Goal: Task Accomplishment & Management: Manage account settings

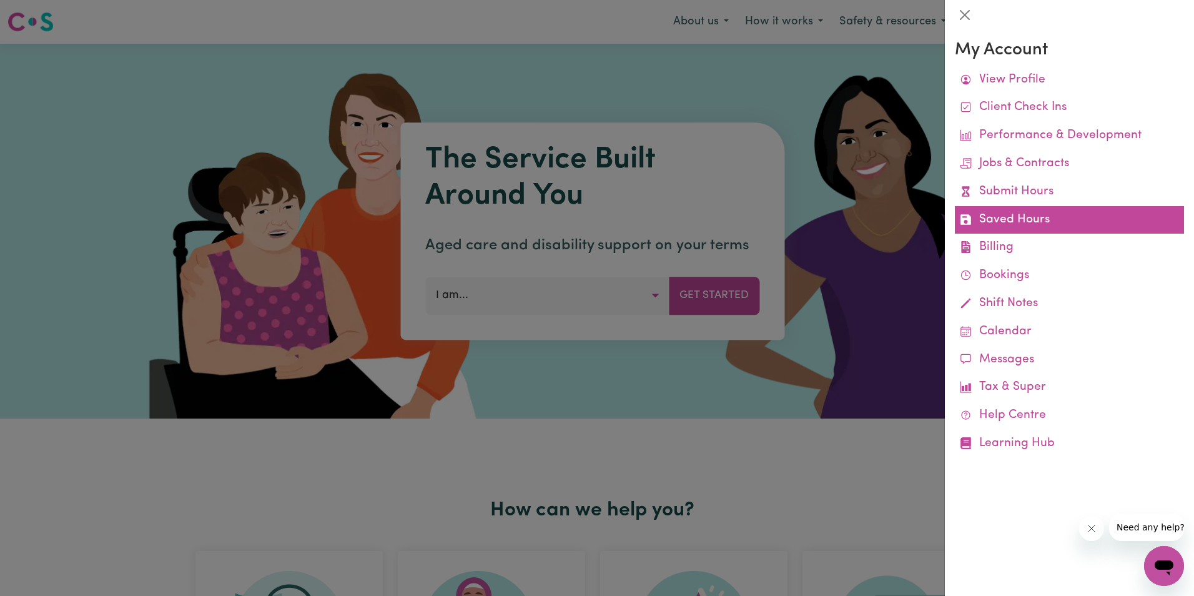
click at [1029, 213] on link "Saved Hours" at bounding box center [1069, 220] width 229 height 28
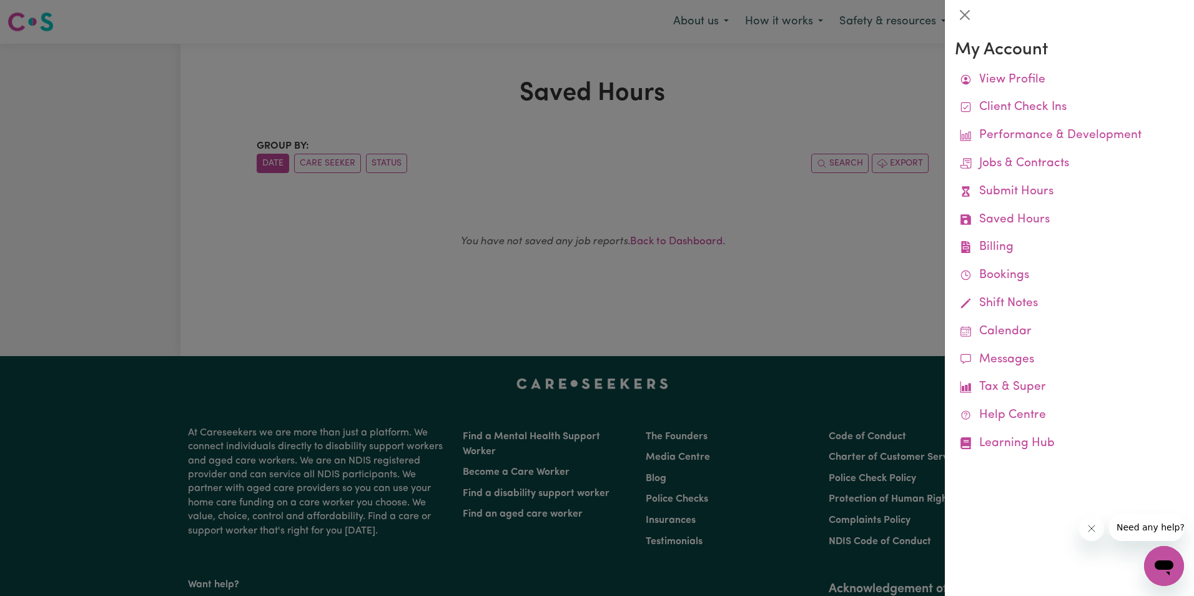
click at [459, 120] on div at bounding box center [597, 298] width 1194 height 596
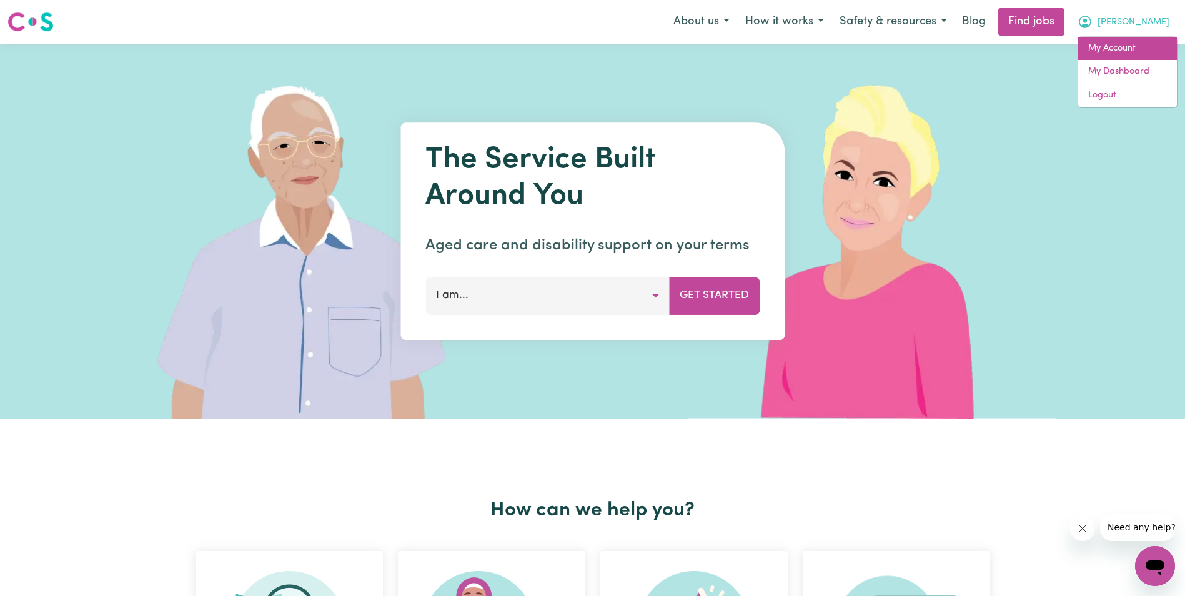
click at [1132, 51] on link "My Account" at bounding box center [1127, 49] width 99 height 24
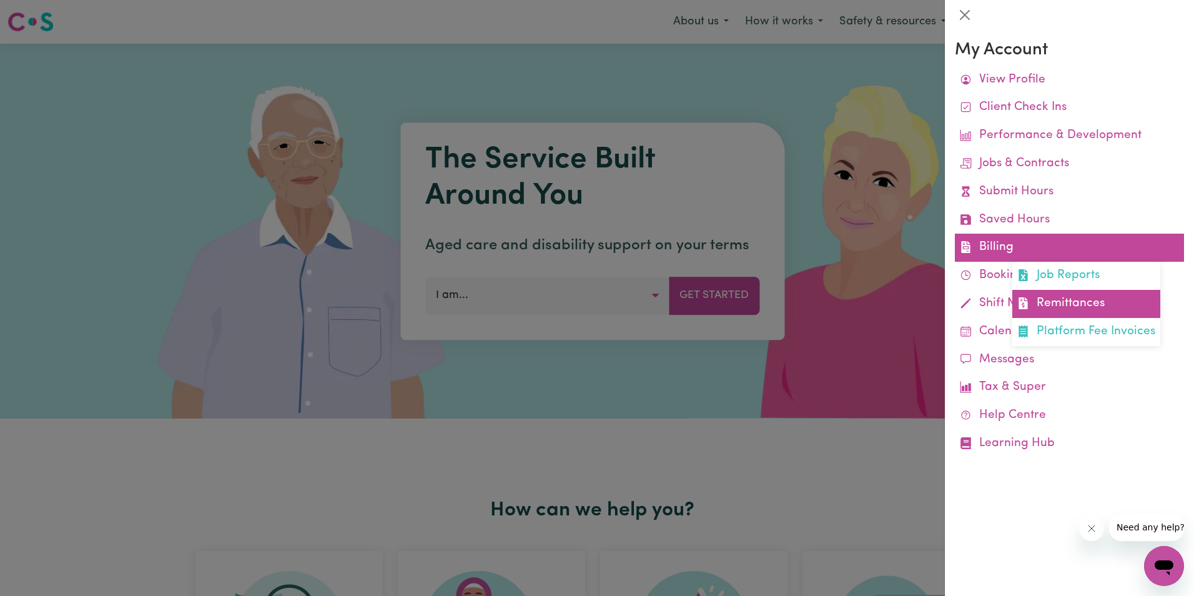
click at [1056, 304] on link "Remittances" at bounding box center [1087, 304] width 148 height 28
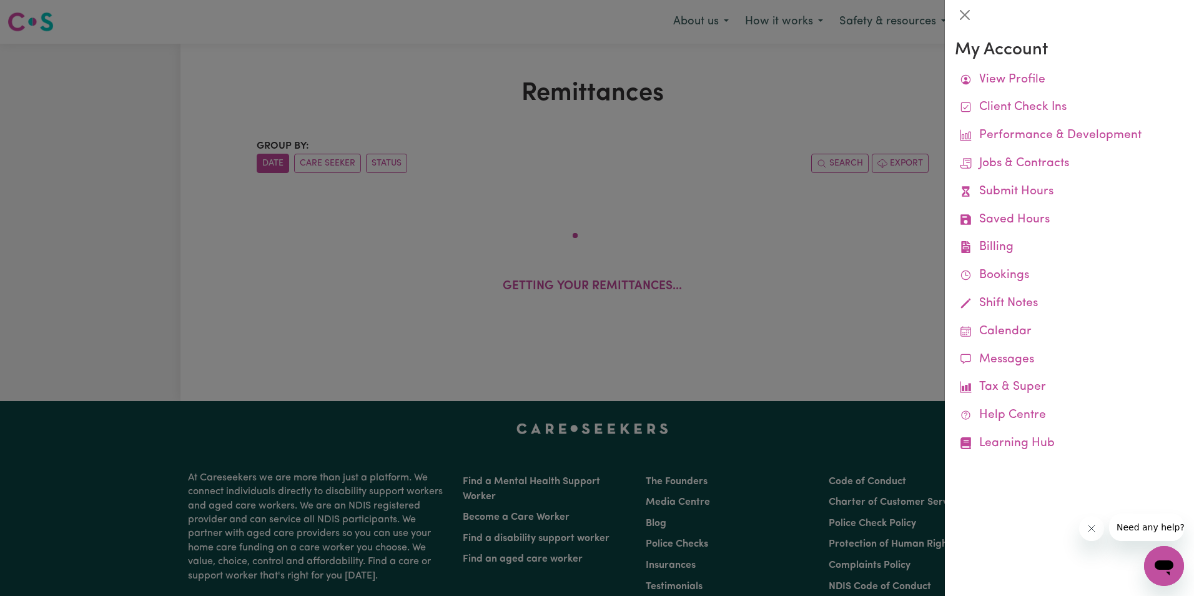
click at [460, 121] on div at bounding box center [597, 298] width 1194 height 596
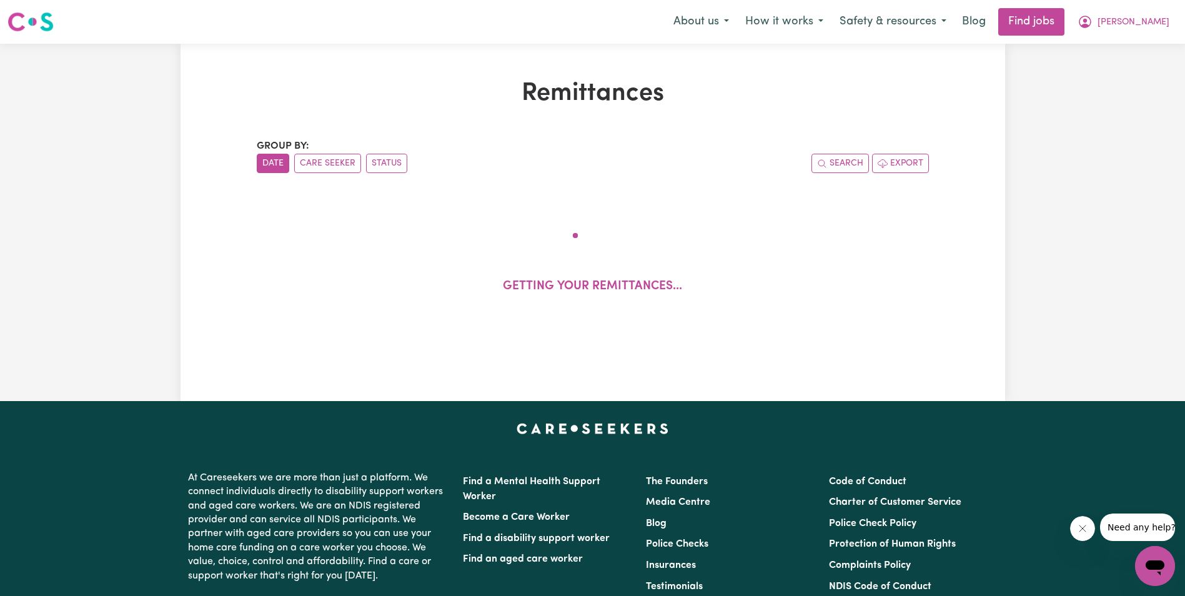
click at [462, 116] on div "Remittances Group by: Date Care Seeker Status Search Export Getting your remitt…" at bounding box center [592, 222] width 687 height 287
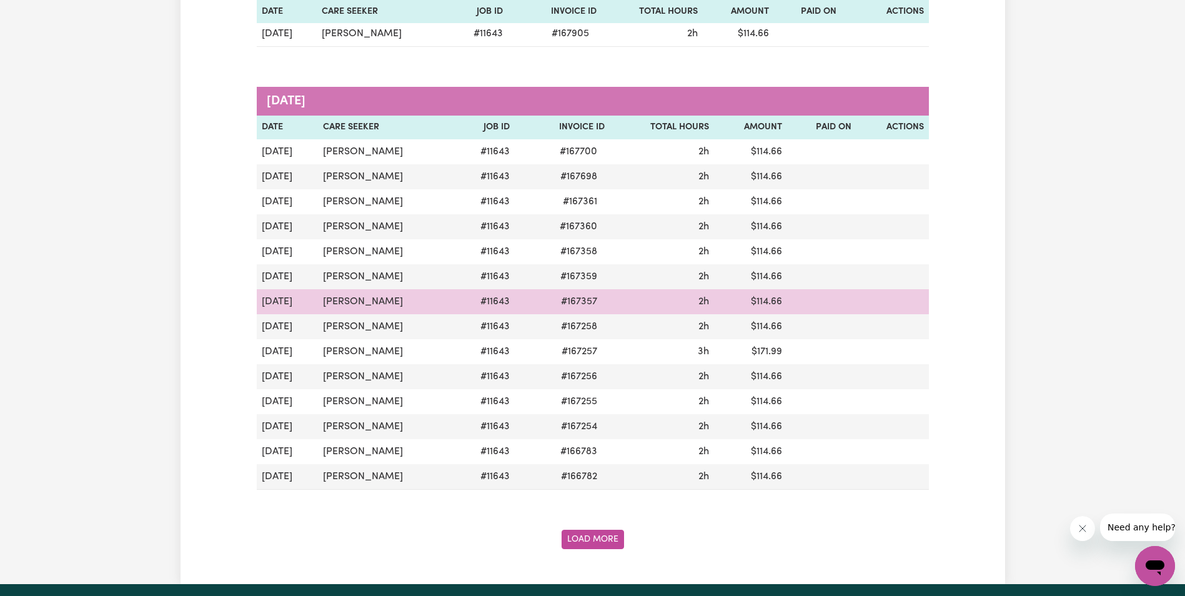
scroll to position [1374, 0]
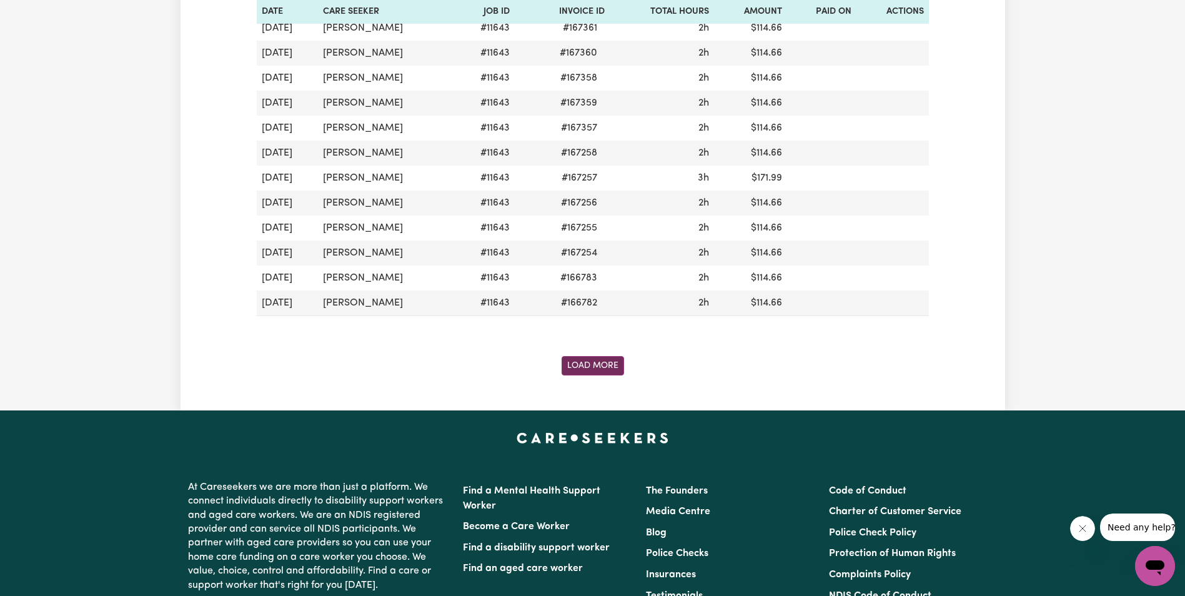
click at [597, 364] on button "Load More" at bounding box center [593, 365] width 62 height 19
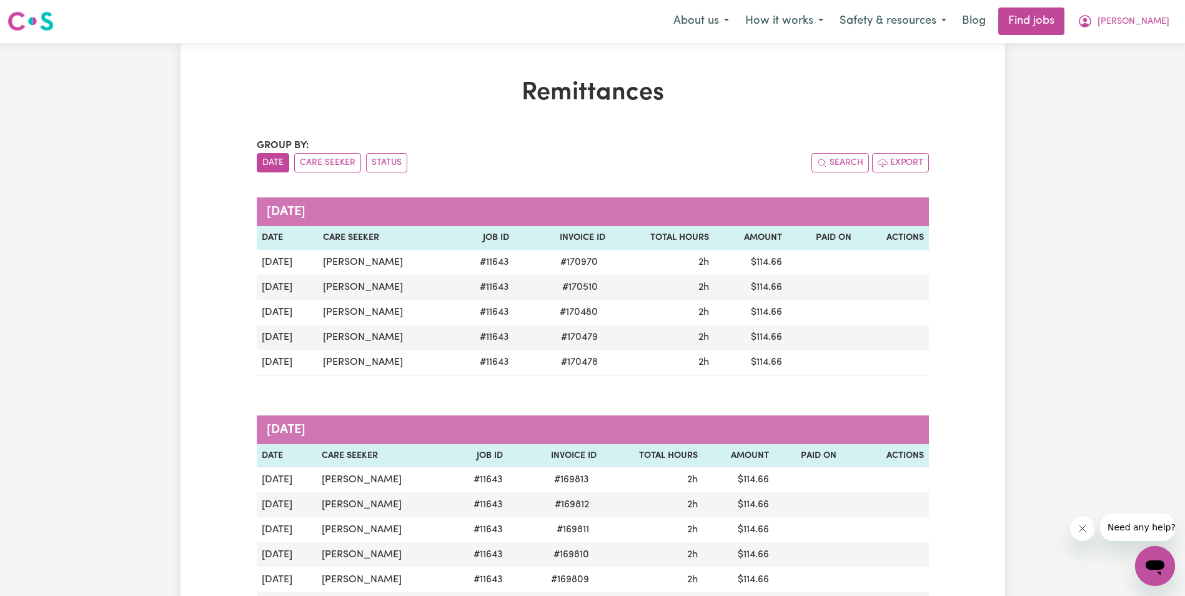
scroll to position [0, 0]
click at [1152, 18] on span "[PERSON_NAME]" at bounding box center [1134, 23] width 72 height 14
click at [1104, 95] on link "Logout" at bounding box center [1127, 96] width 99 height 24
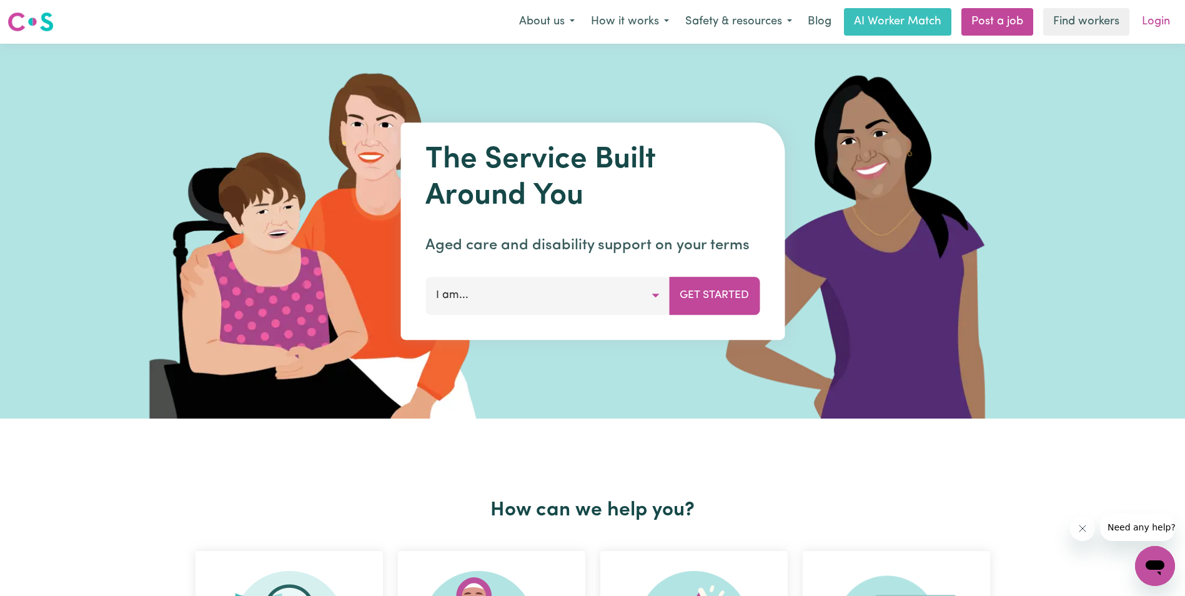
click at [1159, 22] on link "Login" at bounding box center [1155, 21] width 43 height 27
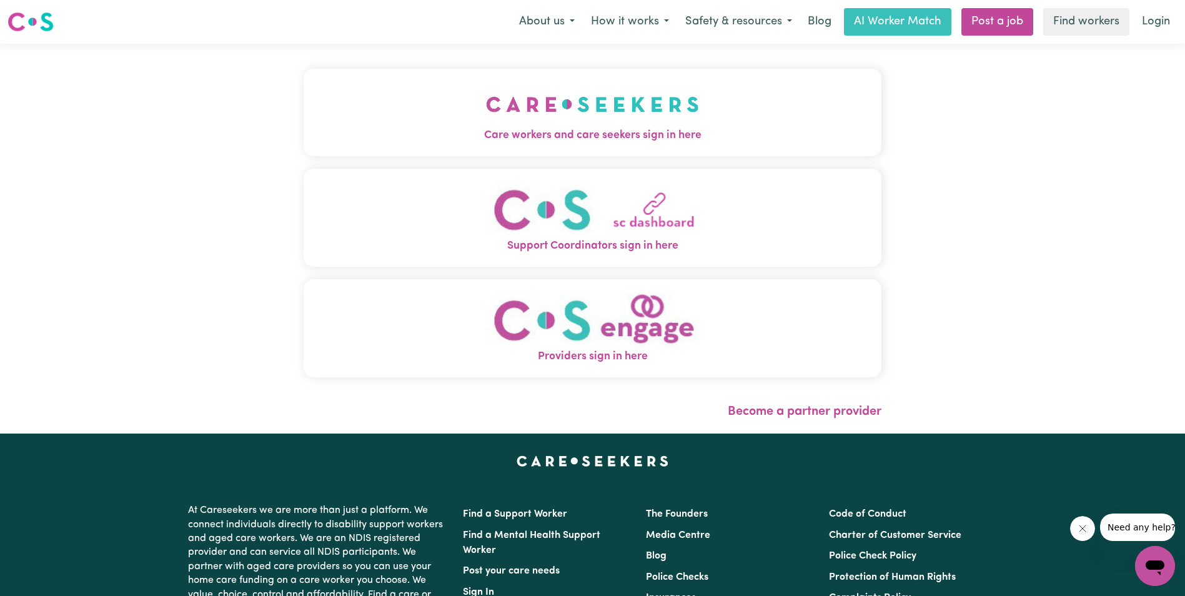
click at [620, 104] on img "Care workers and care seekers sign in here" at bounding box center [592, 104] width 213 height 46
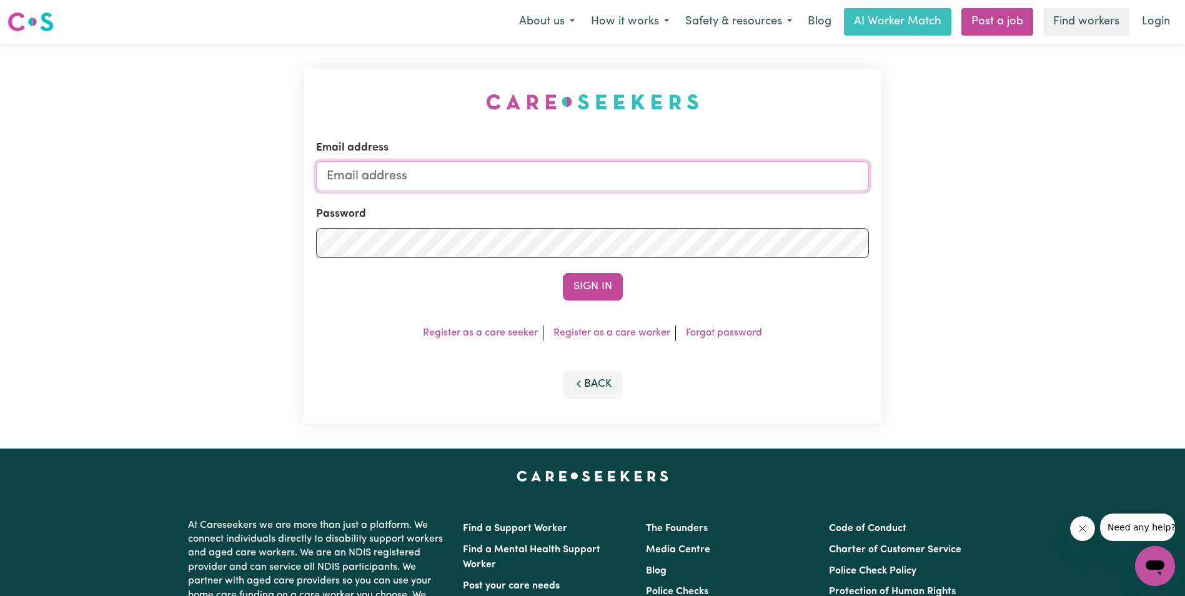
type input "[EMAIL_ADDRESS][DOMAIN_NAME]"
